Goal: Information Seeking & Learning: Learn about a topic

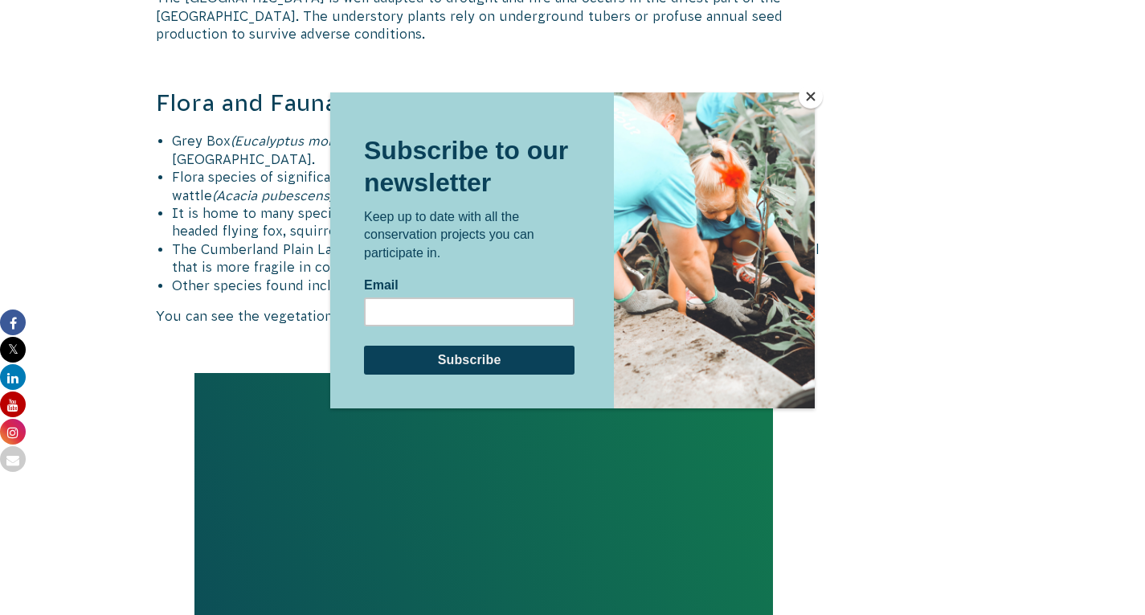
scroll to position [1744, 0]
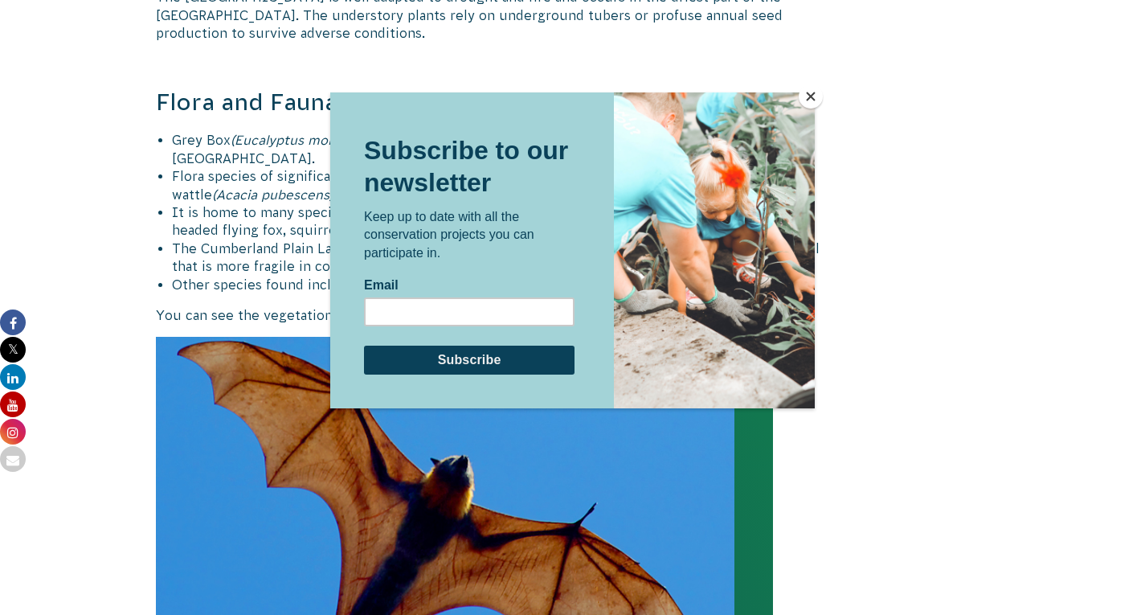
click at [807, 94] on button "Close" at bounding box center [810, 96] width 24 height 24
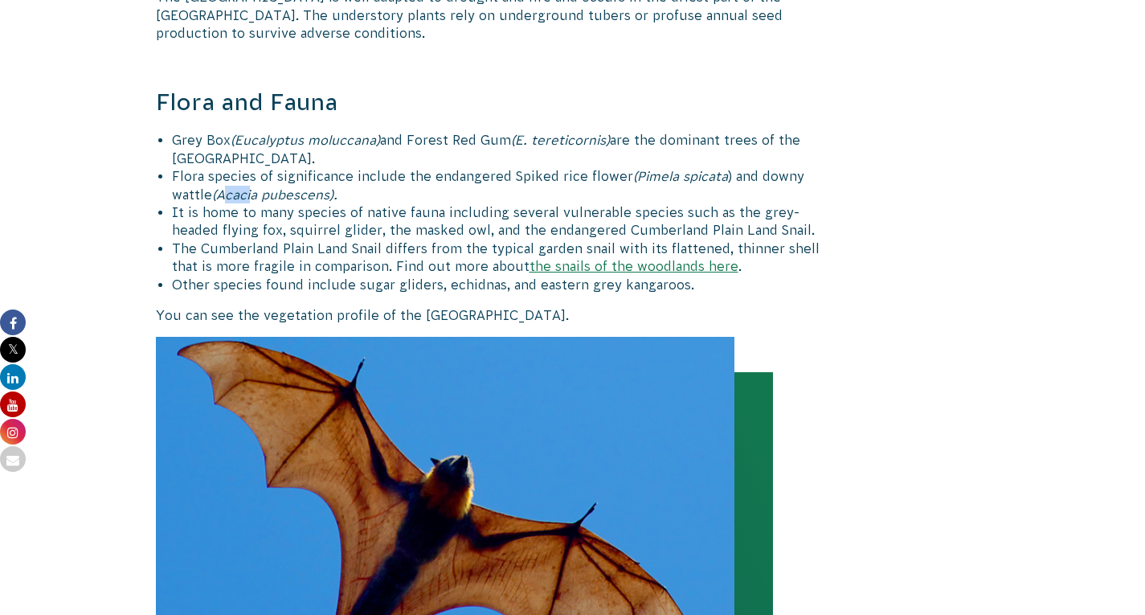
drag, startPoint x: 182, startPoint y: 251, endPoint x: 209, endPoint y: 251, distance: 26.5
click at [212, 202] on span "(Acacia pubescens)." at bounding box center [274, 194] width 125 height 14
click at [240, 202] on span "(Acacia pubescens)." at bounding box center [274, 194] width 125 height 14
drag, startPoint x: 178, startPoint y: 251, endPoint x: 288, endPoint y: 250, distance: 110.1
click at [288, 202] on span "(Acacia pubescens)." at bounding box center [274, 194] width 125 height 14
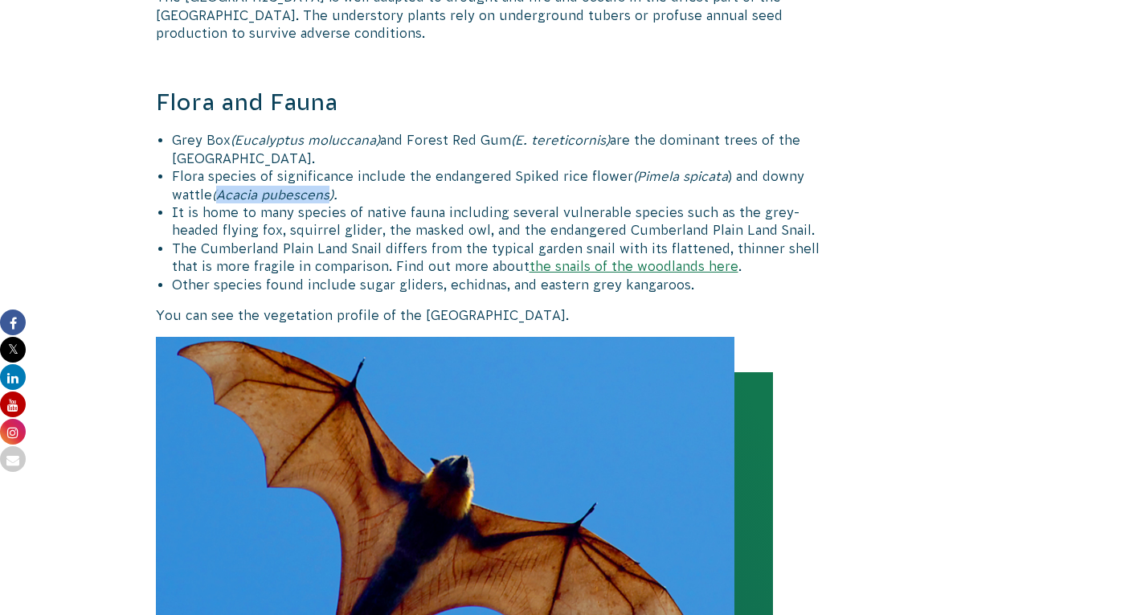
copy span "Acacia pubescens"
click at [495, 167] on li "Grey Box (Eucalyptus moluccana) and Forest Red Gum (E. tereticornis) are the do…" at bounding box center [508, 149] width 673 height 36
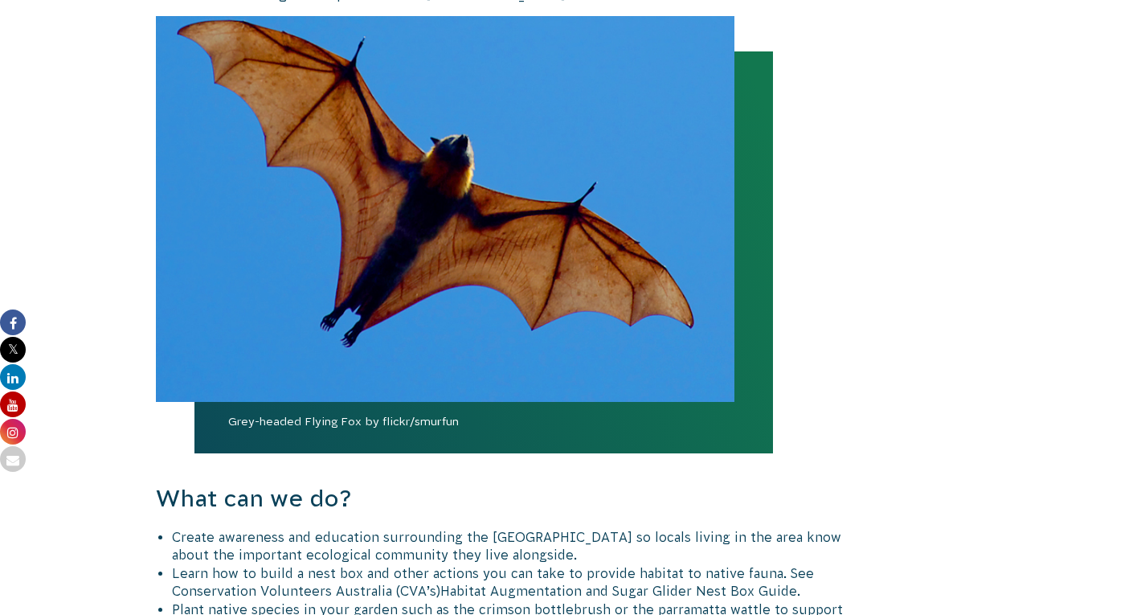
scroll to position [2065, 0]
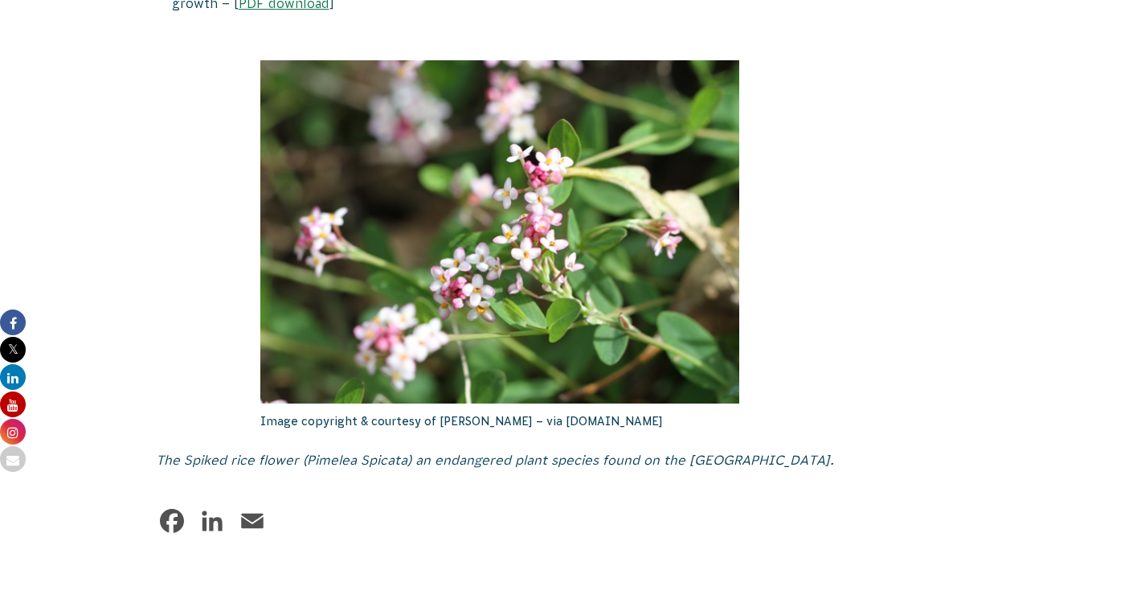
scroll to position [3119, 0]
drag, startPoint x: 307, startPoint y: 516, endPoint x: 402, endPoint y: 517, distance: 94.8
click at [402, 466] on span "The Spiked rice flower (Pimelea Spicata) an endangered plant species found on t…" at bounding box center [495, 458] width 678 height 14
copy span "Pimelea Spicata"
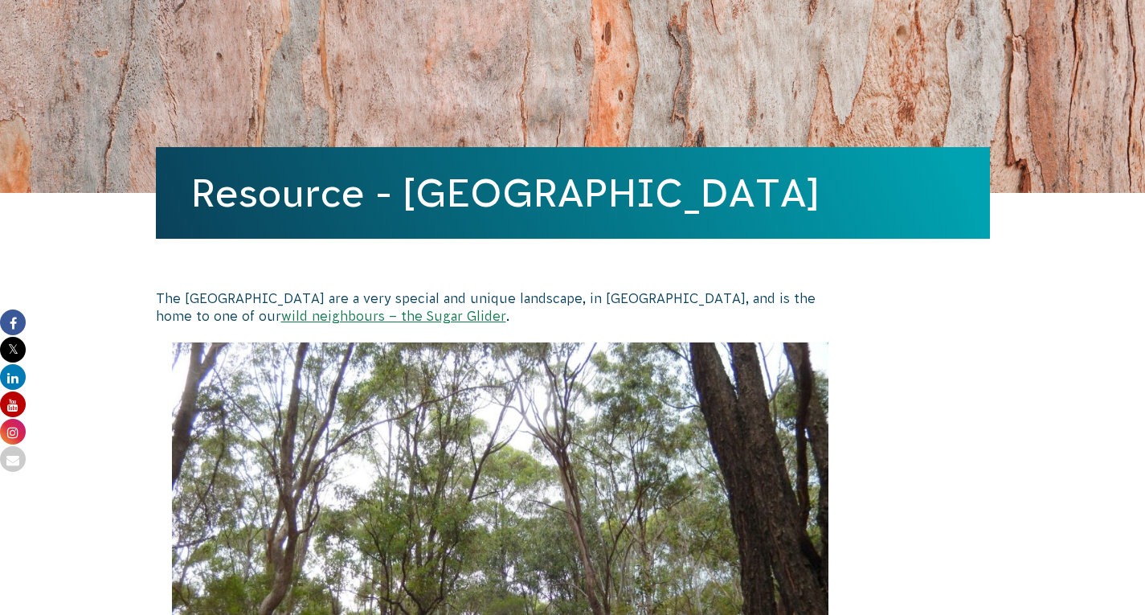
scroll to position [0, 0]
